Goal: Information Seeking & Learning: Learn about a topic

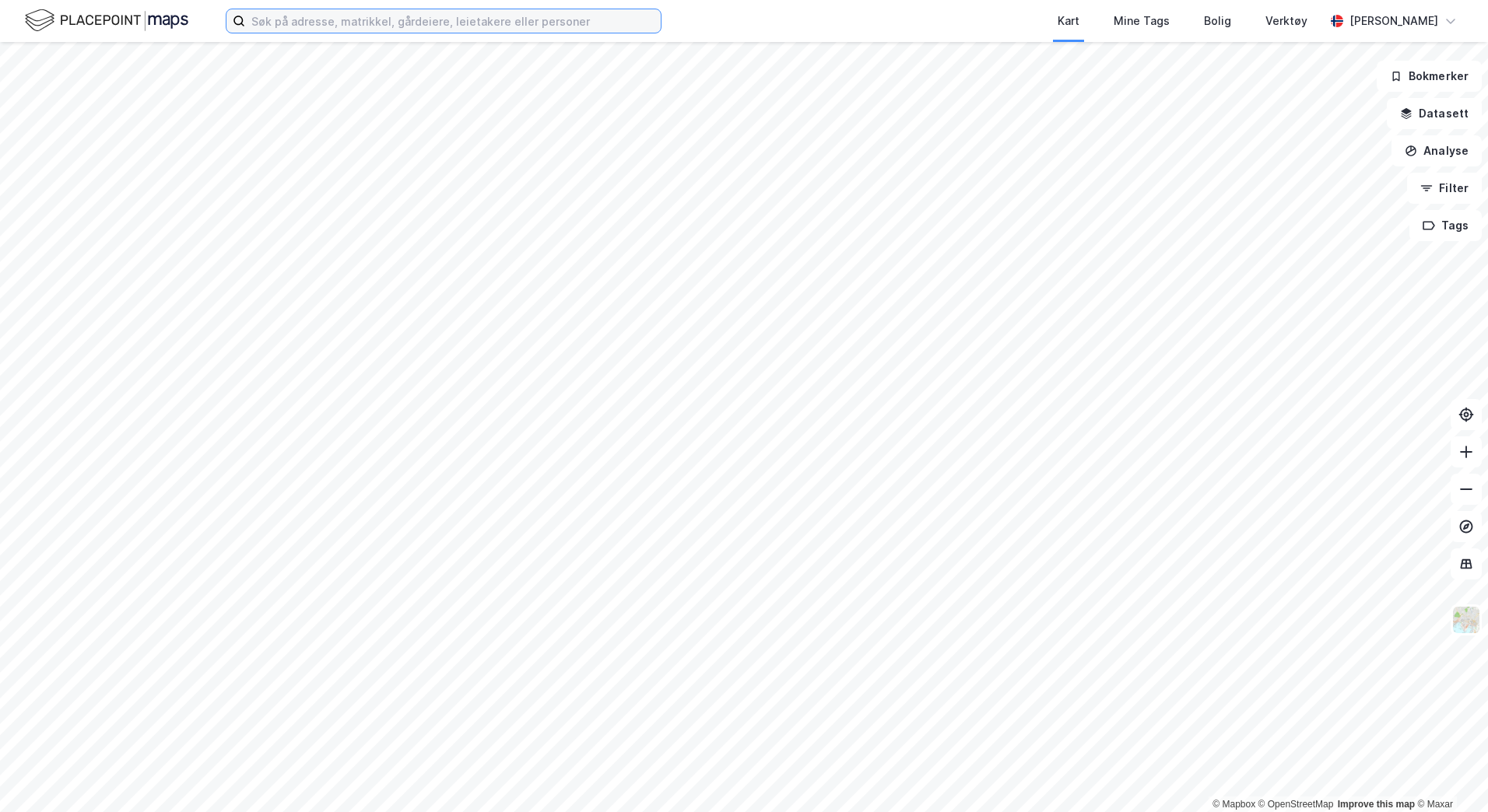
click at [298, 24] on input at bounding box center [453, 21] width 416 height 23
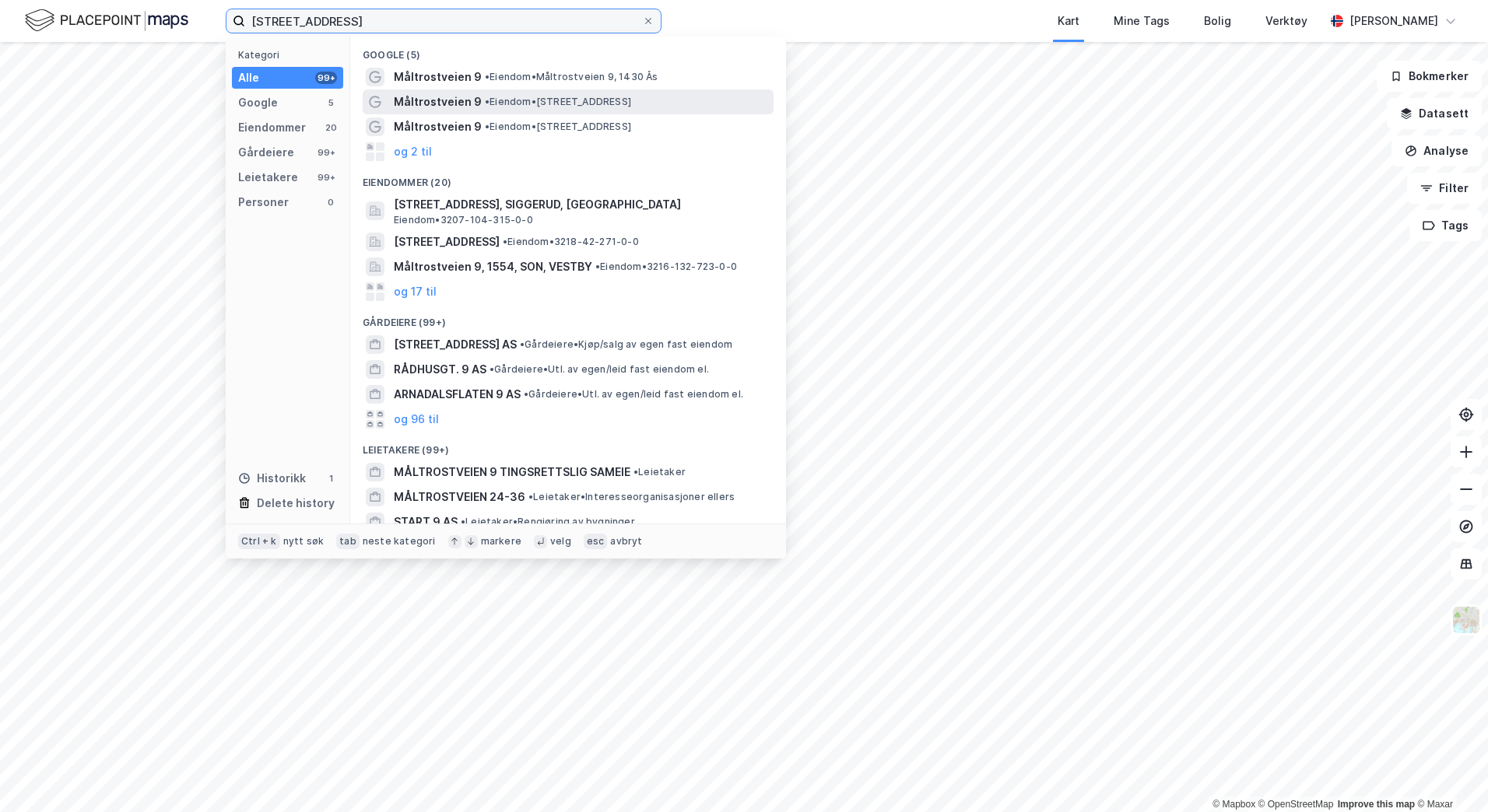
type input "[STREET_ADDRESS]"
click at [518, 100] on span "• Eiendom • [STREET_ADDRESS]" at bounding box center [558, 102] width 147 height 13
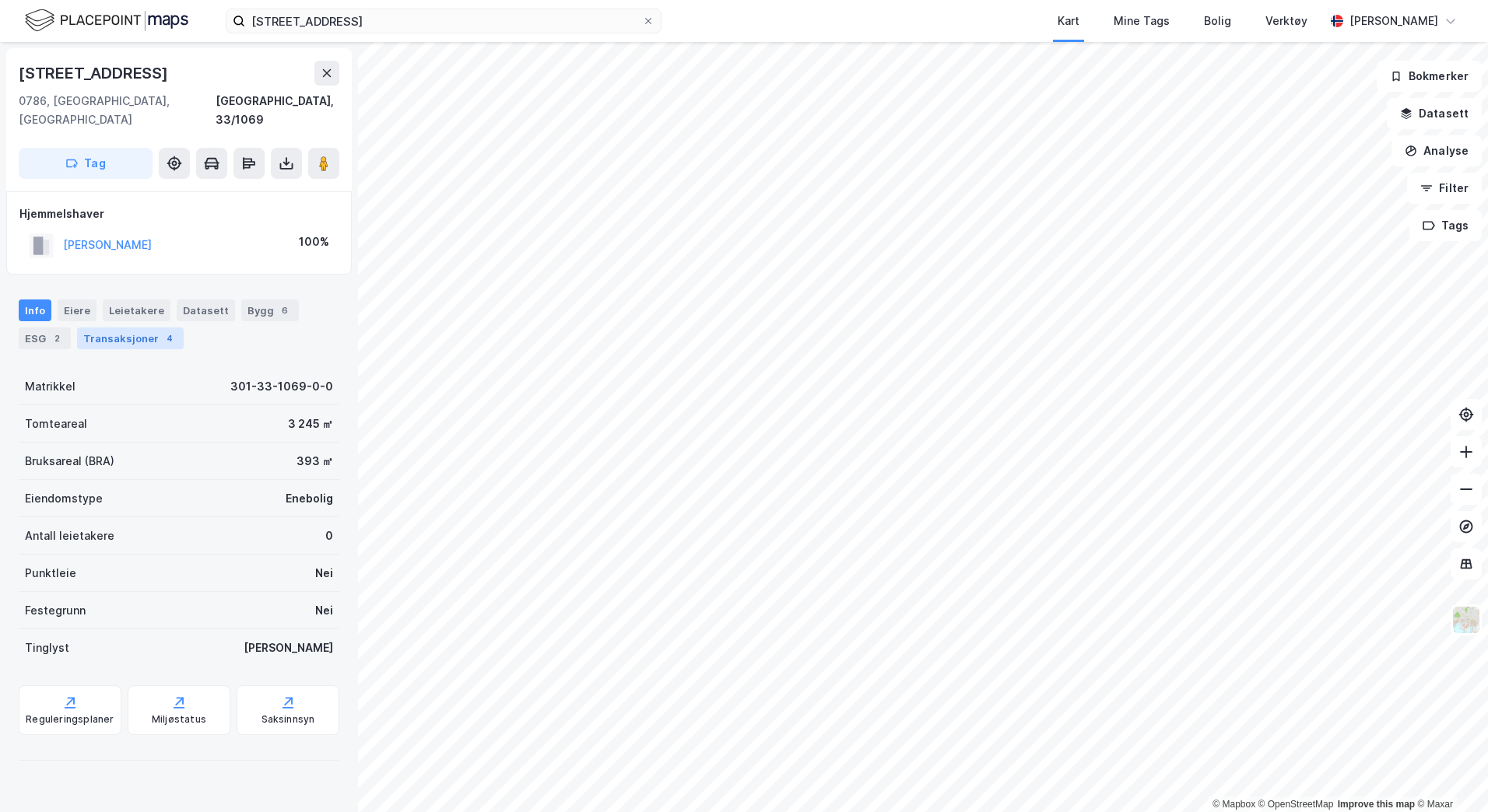
click at [111, 327] on div "Transaksjoner 4" at bounding box center [130, 338] width 106 height 21
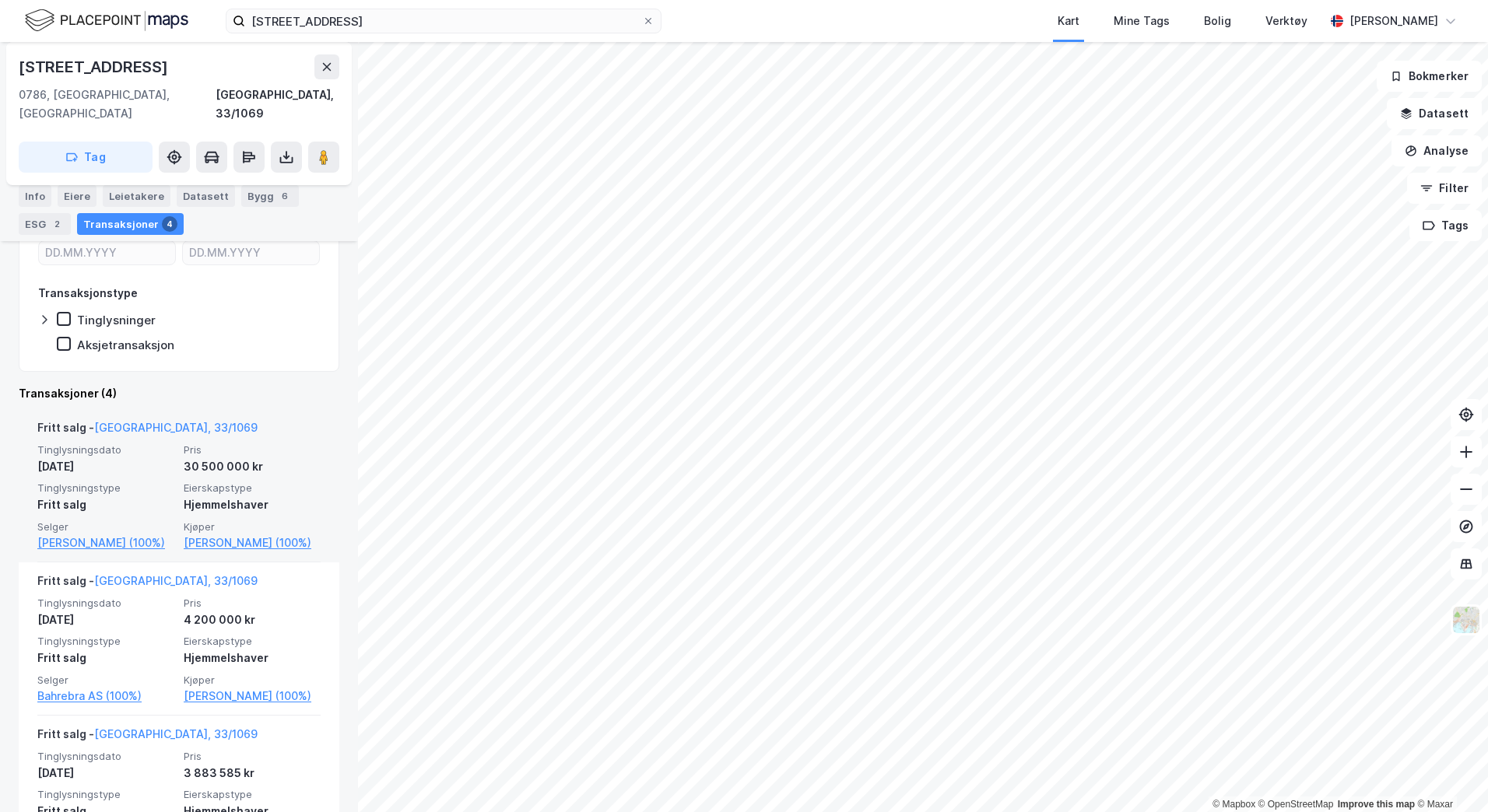
scroll to position [232, 0]
